Goal: Navigation & Orientation: Find specific page/section

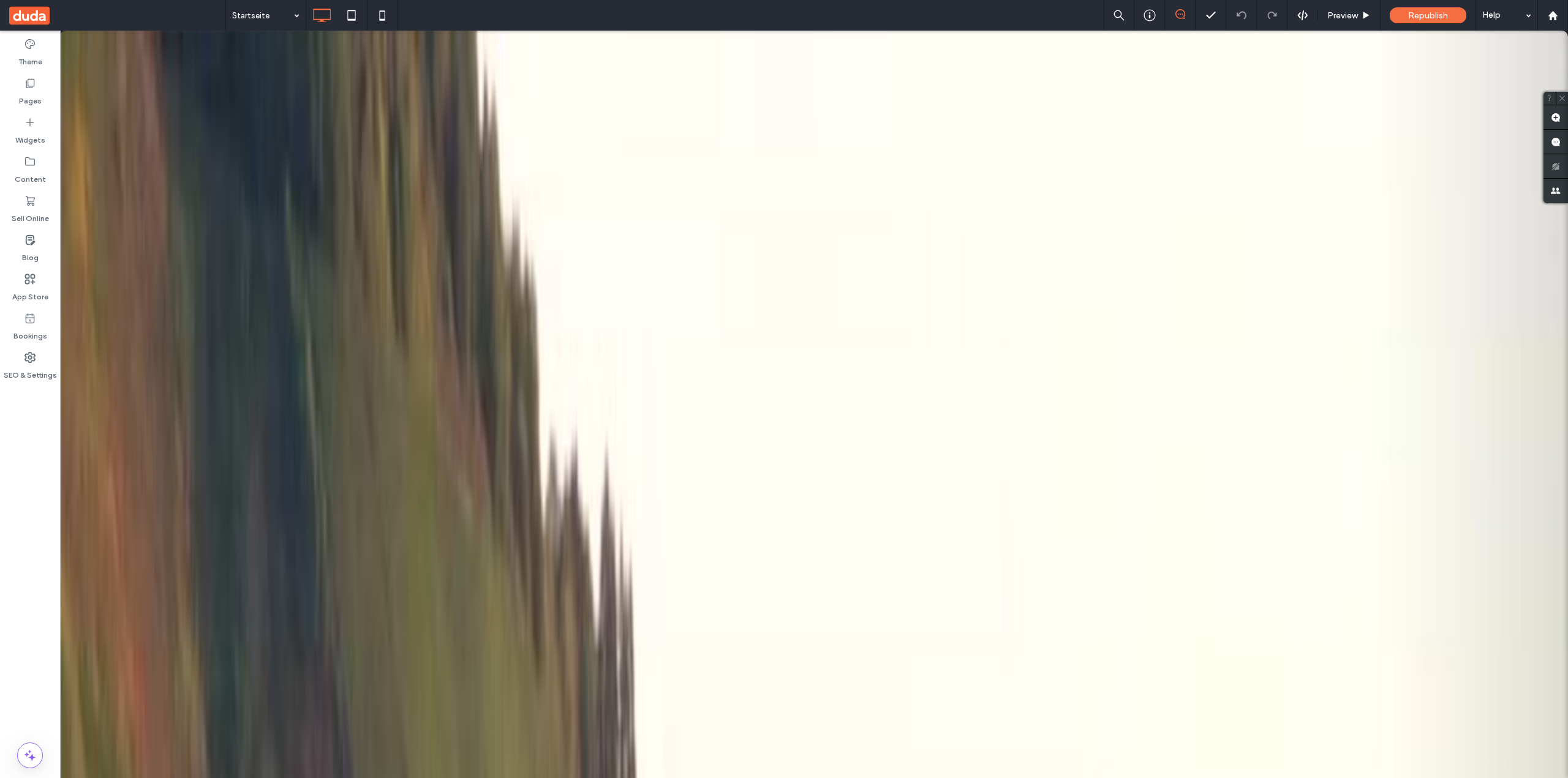
click at [29, 54] on div at bounding box center [784, 389] width 1568 height 778
click at [75, 458] on div at bounding box center [784, 389] width 1568 height 778
click at [17, 369] on div at bounding box center [784, 389] width 1568 height 778
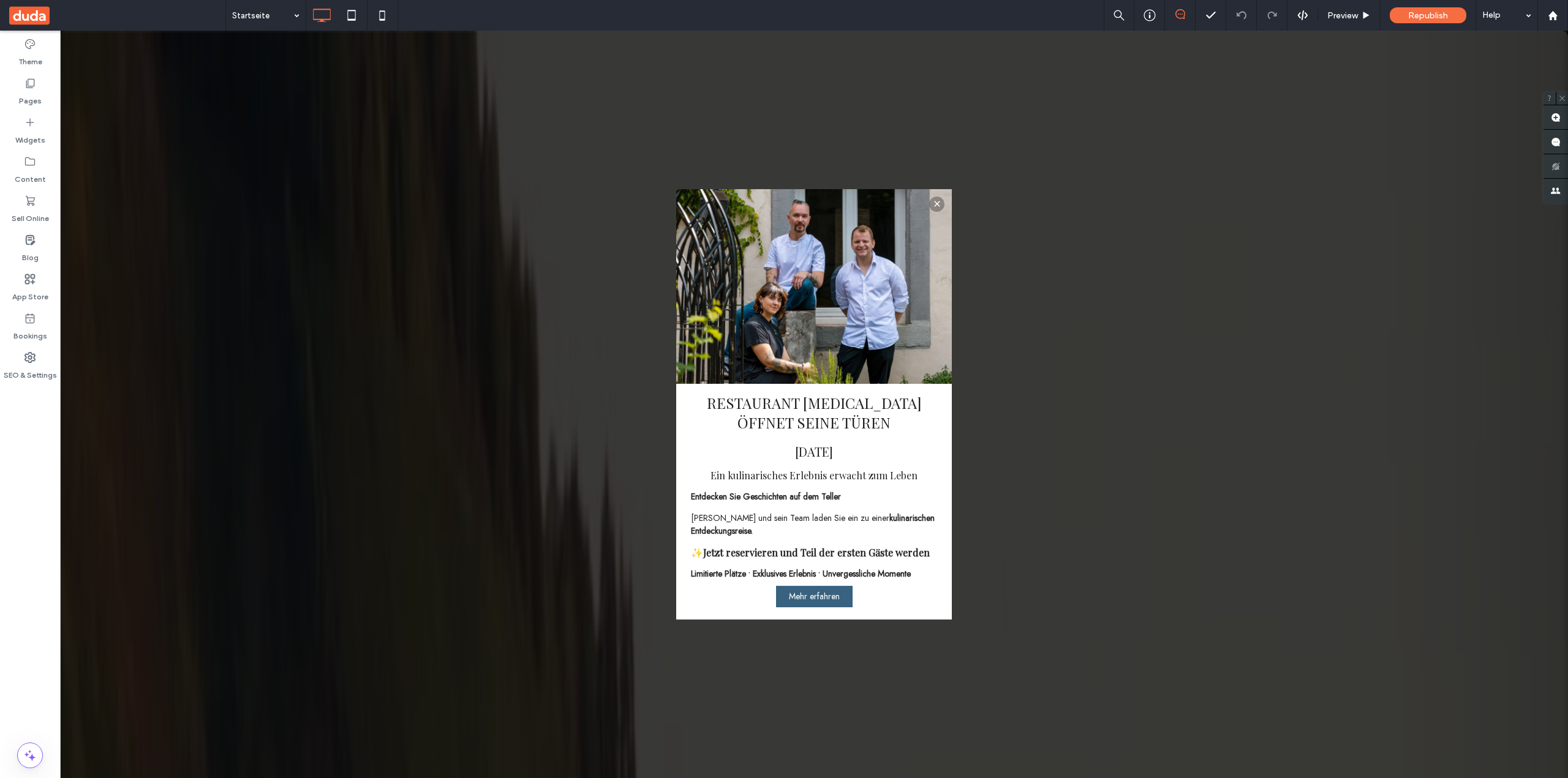
click at [937, 203] on div at bounding box center [784, 389] width 1568 height 778
drag, startPoint x: 654, startPoint y: 11, endPoint x: 636, endPoint y: 18, distance: 19.3
click at [654, 13] on div at bounding box center [784, 389] width 1568 height 778
click at [73, 19] on div at bounding box center [784, 389] width 1568 height 778
click at [939, 204] on div at bounding box center [784, 389] width 1568 height 778
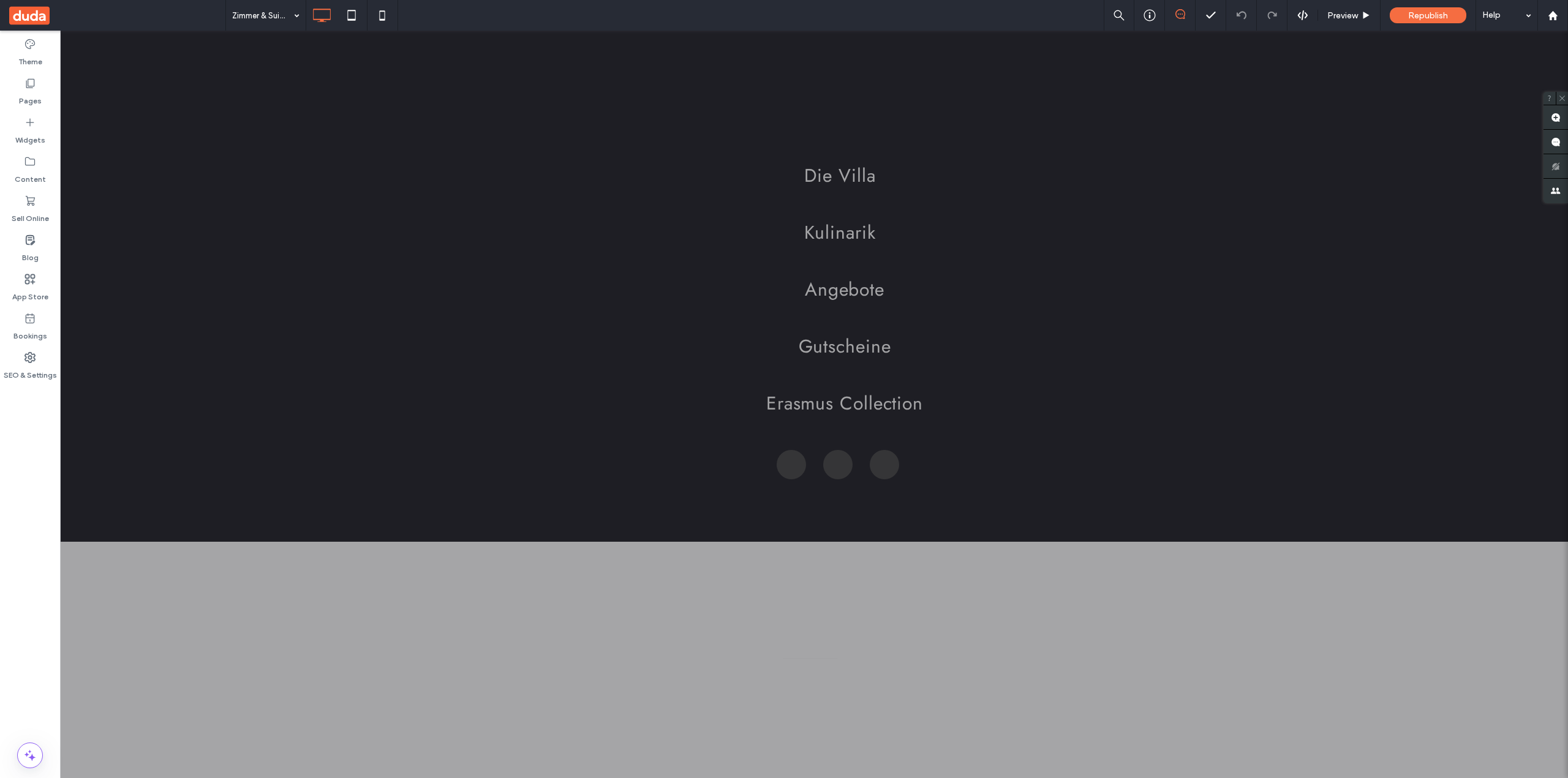
click at [39, 363] on div at bounding box center [784, 389] width 1568 height 778
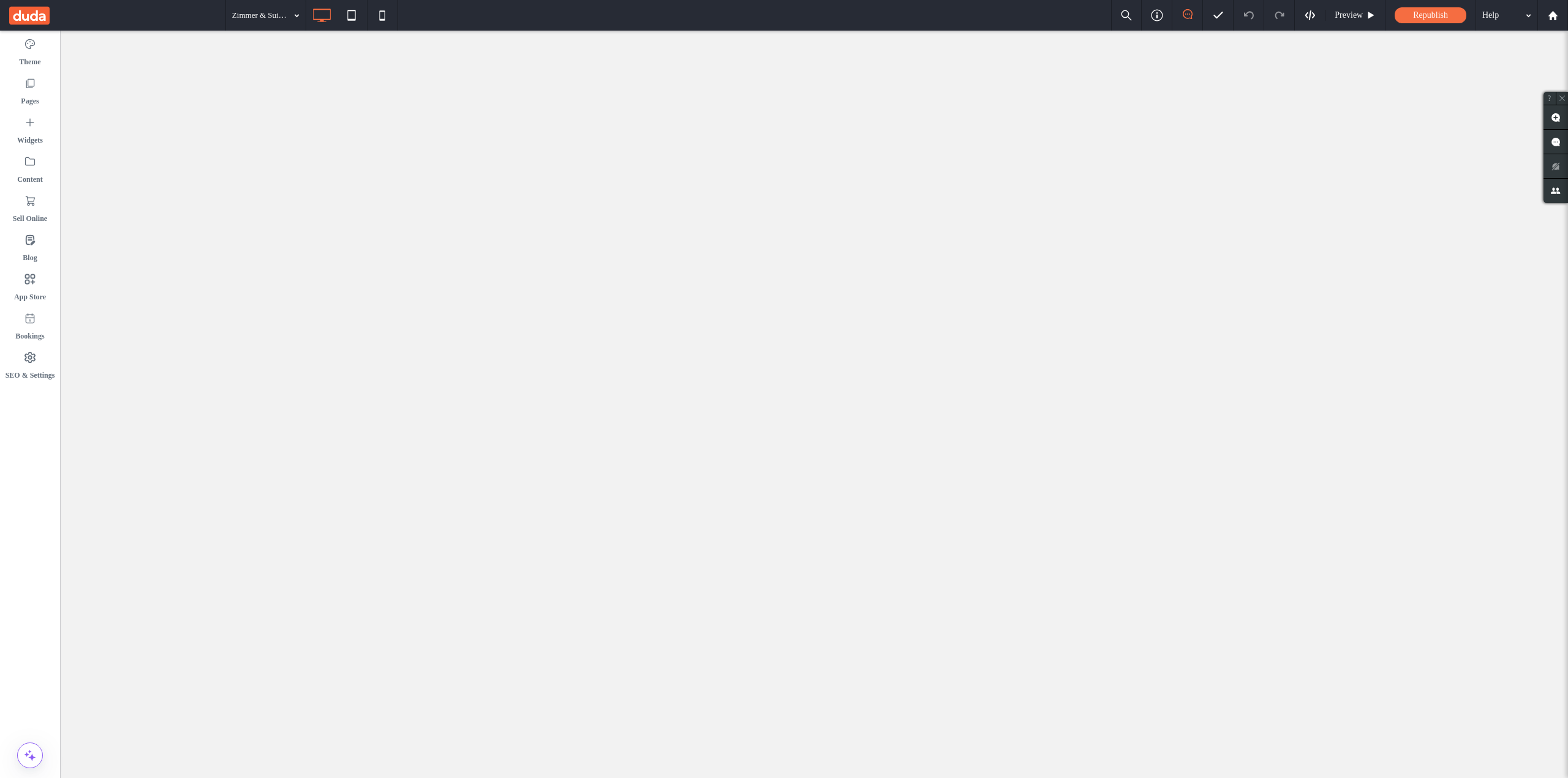
click at [36, 360] on div at bounding box center [784, 389] width 1568 height 778
click at [37, 368] on div at bounding box center [784, 389] width 1568 height 778
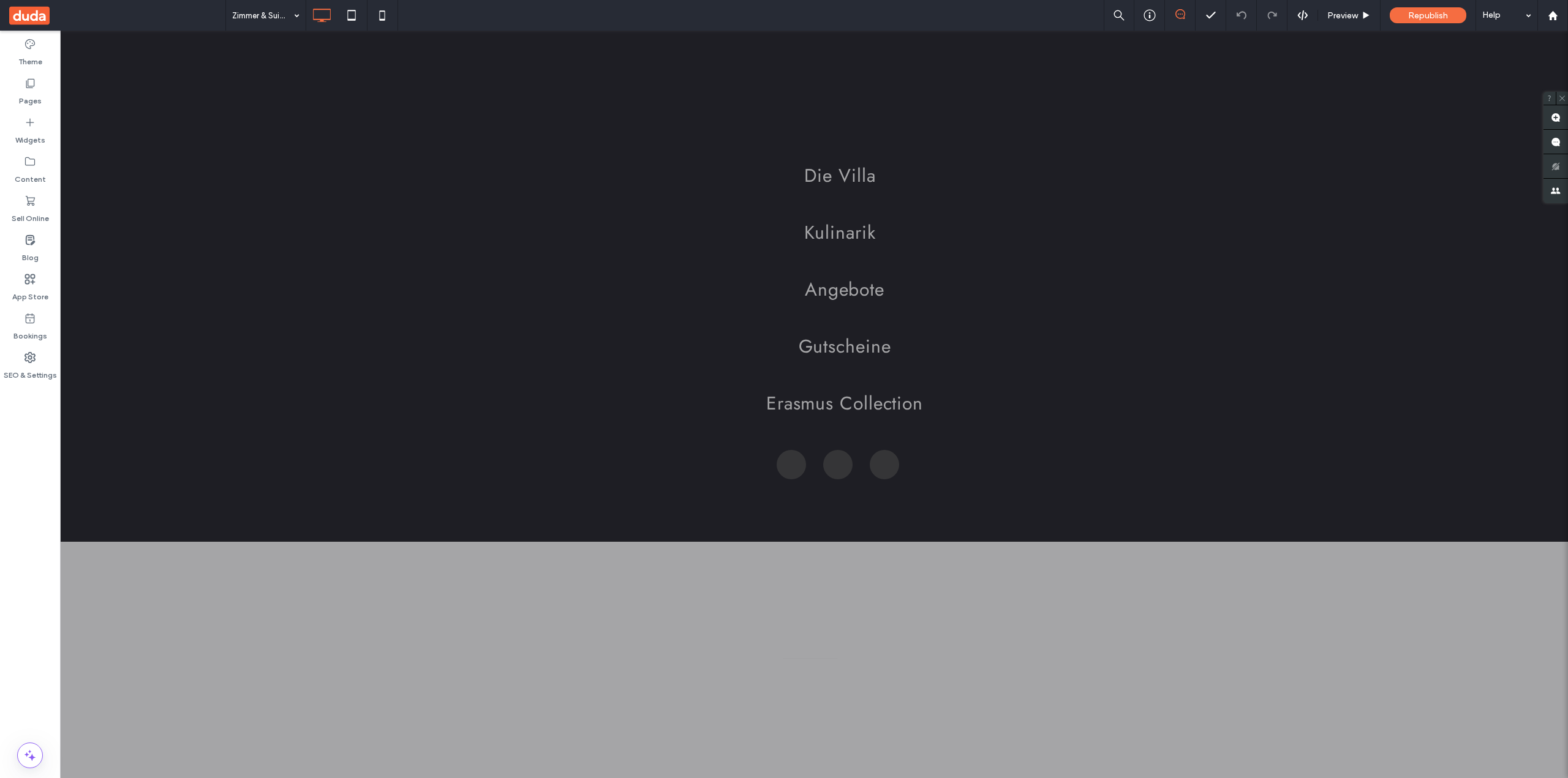
click at [122, 391] on div at bounding box center [784, 389] width 1568 height 778
click at [523, 254] on div at bounding box center [784, 389] width 1568 height 778
